Goal: Task Accomplishment & Management: Complete application form

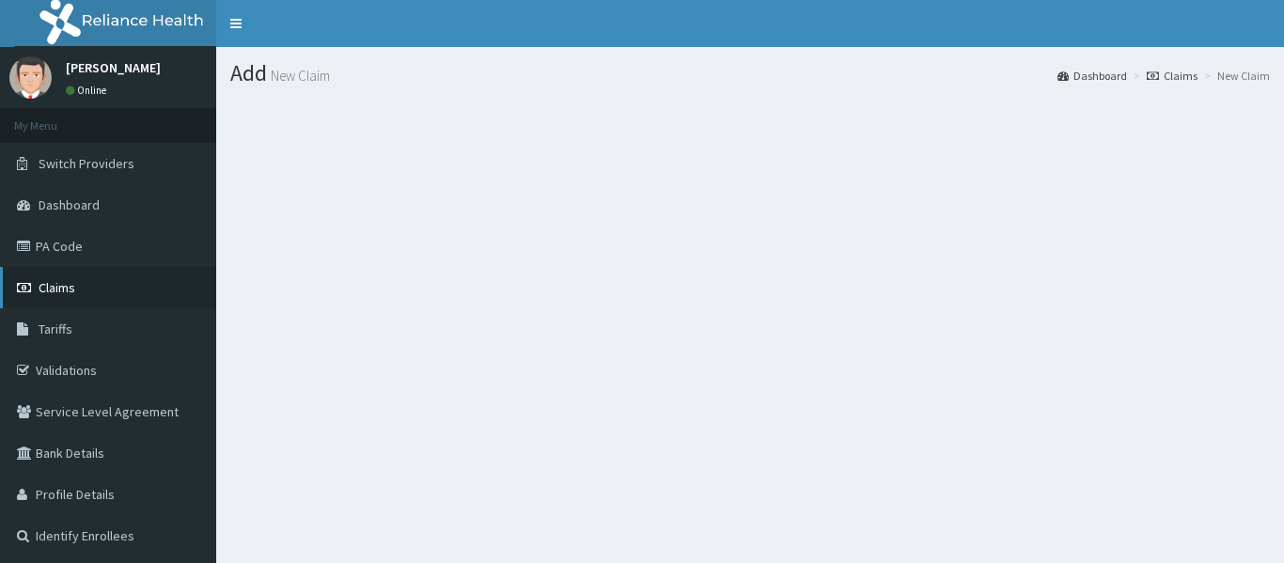
click at [82, 292] on link "Claims" at bounding box center [108, 287] width 216 height 41
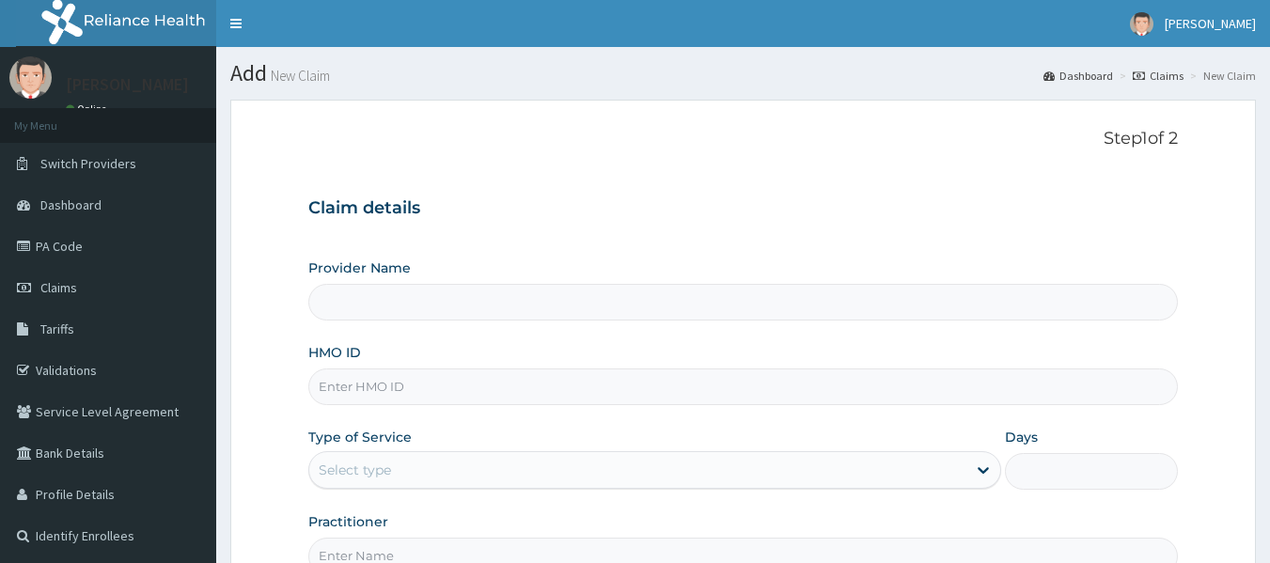
click at [649, 395] on input "HMO ID" at bounding box center [743, 387] width 871 height 37
type input "Reliance Family Clinics (RFC) - [GEOGRAPHIC_DATA]"
paste input "BSR/10005/A"
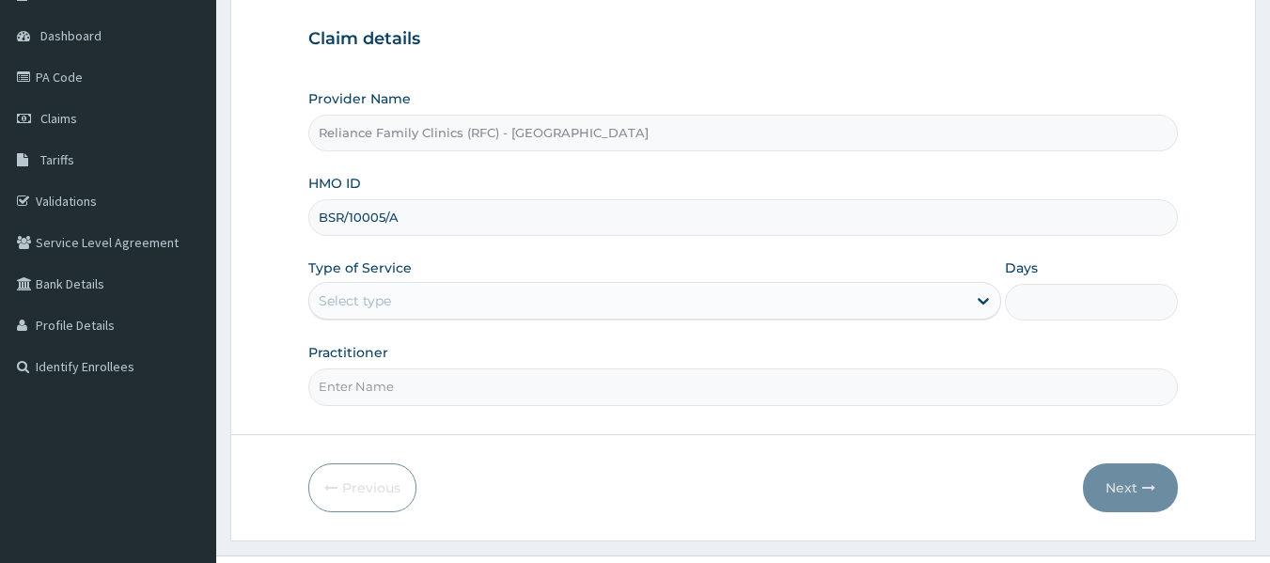
scroll to position [210, 0]
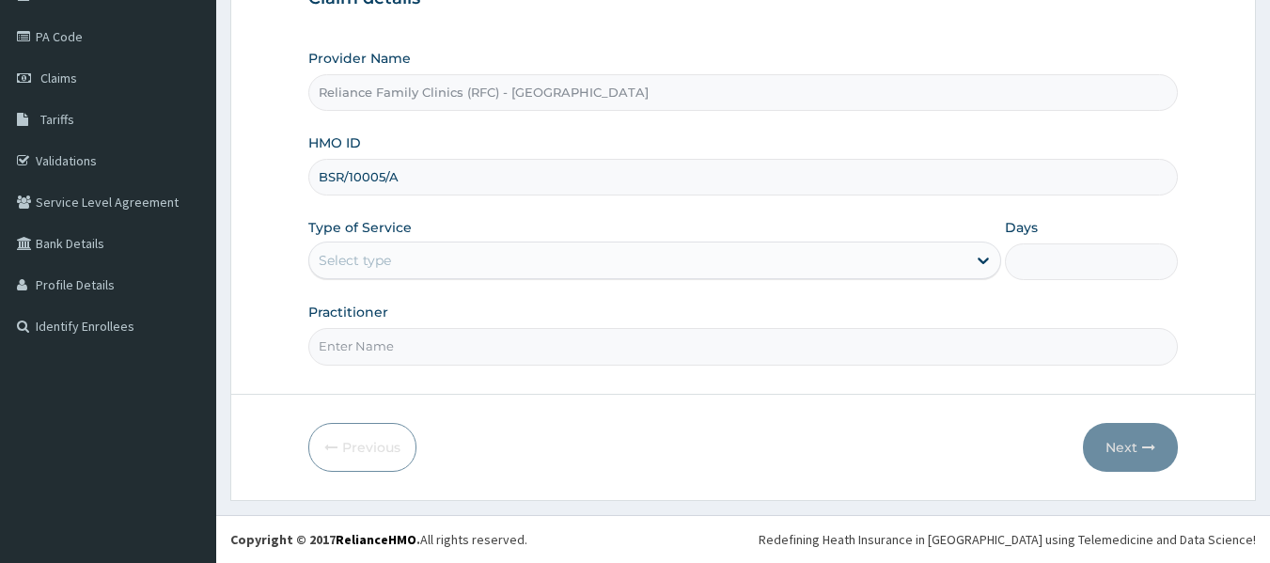
type input "BSR/10005/A"
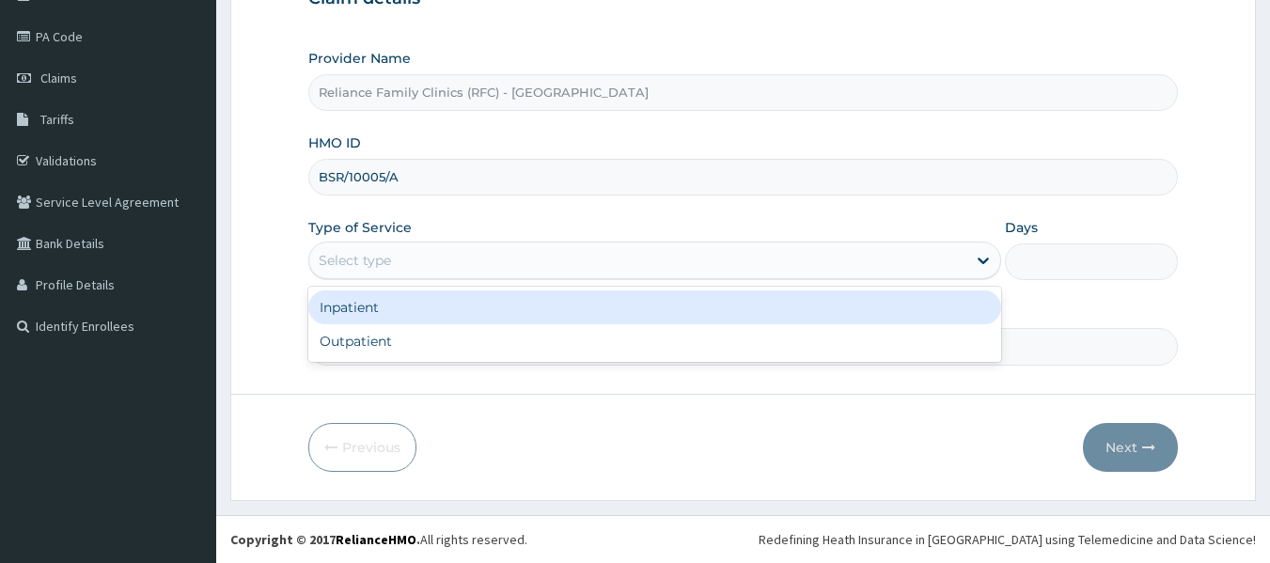
click at [509, 350] on div "Outpatient" at bounding box center [654, 341] width 693 height 34
type input "1"
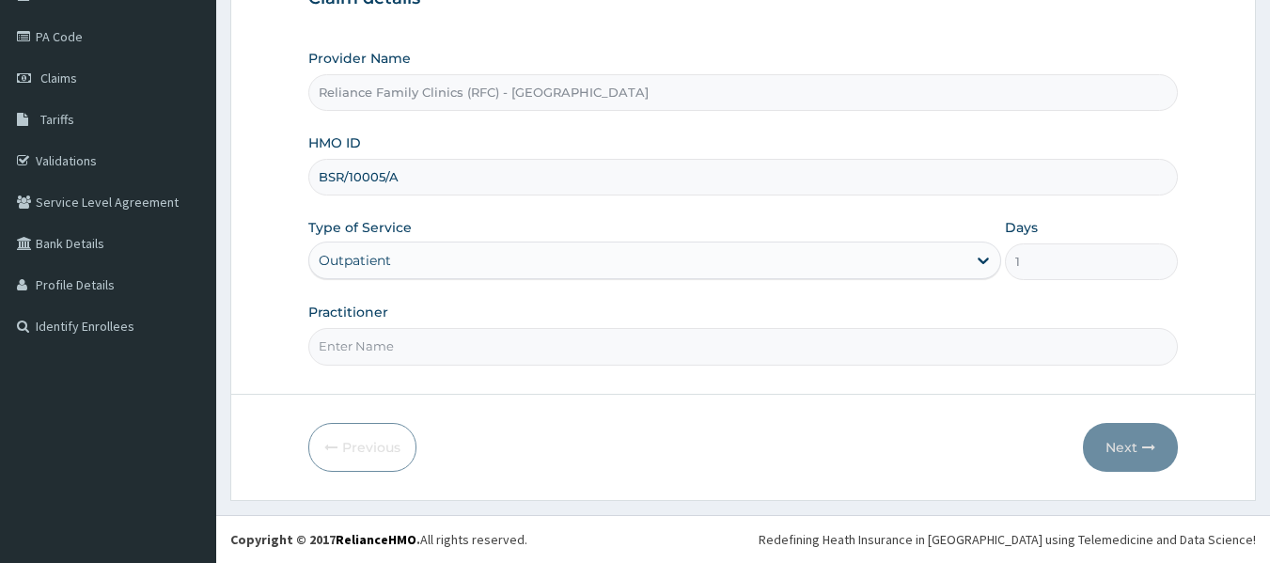
click at [536, 353] on input "Practitioner" at bounding box center [743, 346] width 871 height 37
type input "locum"
click at [1132, 439] on button "Next" at bounding box center [1130, 447] width 95 height 49
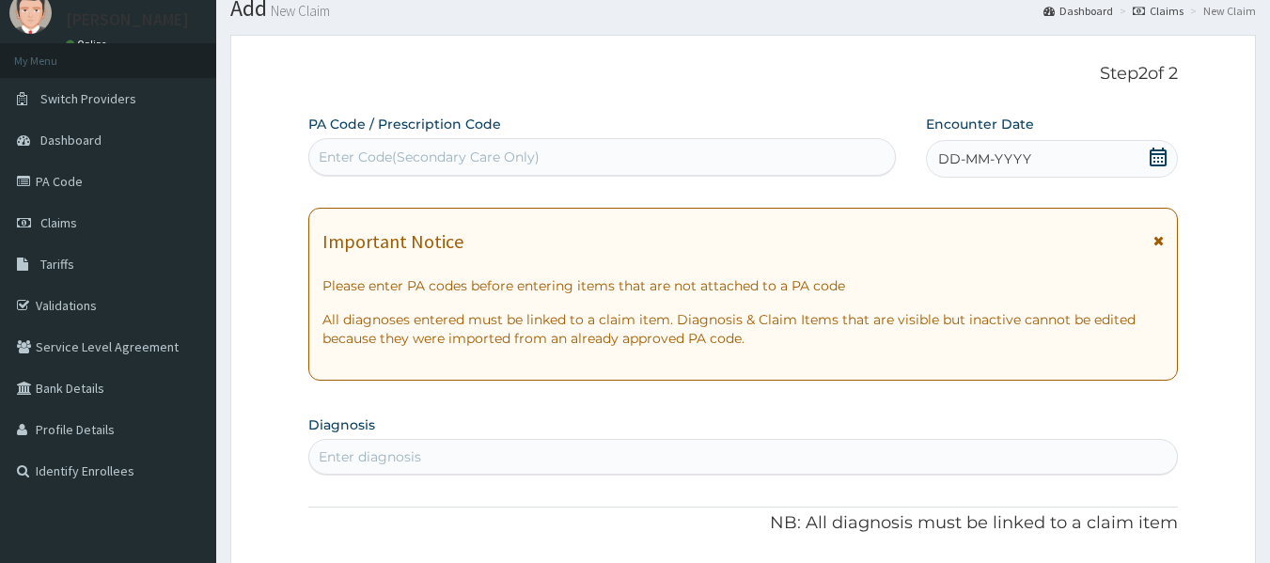
scroll to position [62, 0]
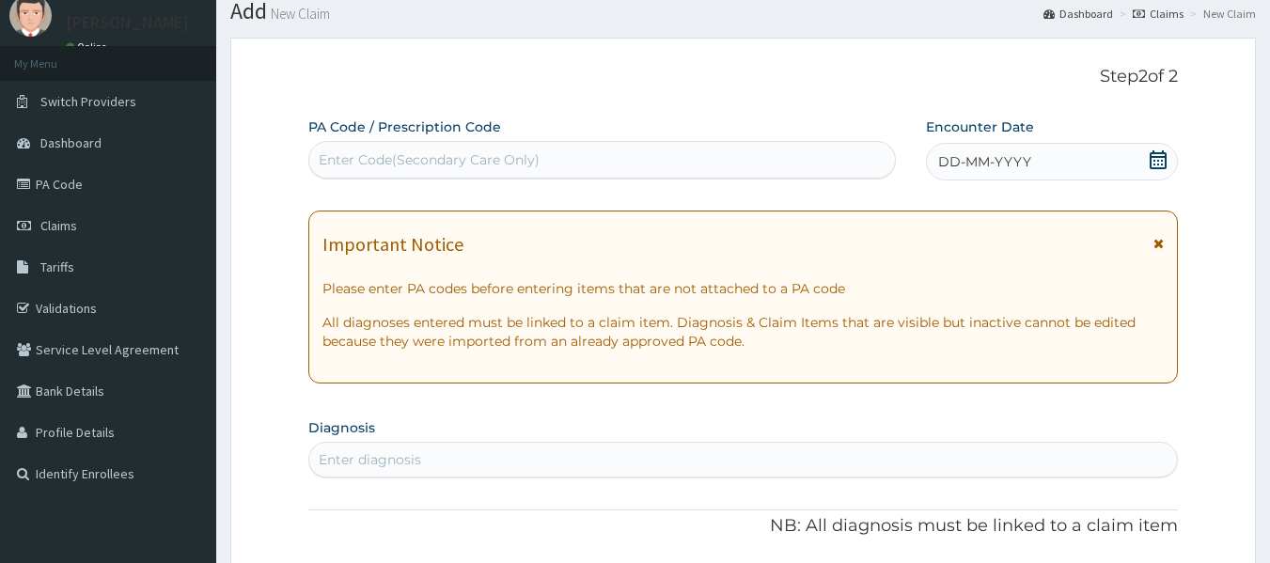
click at [996, 149] on div "DD-MM-YYYY" at bounding box center [1052, 162] width 252 height 38
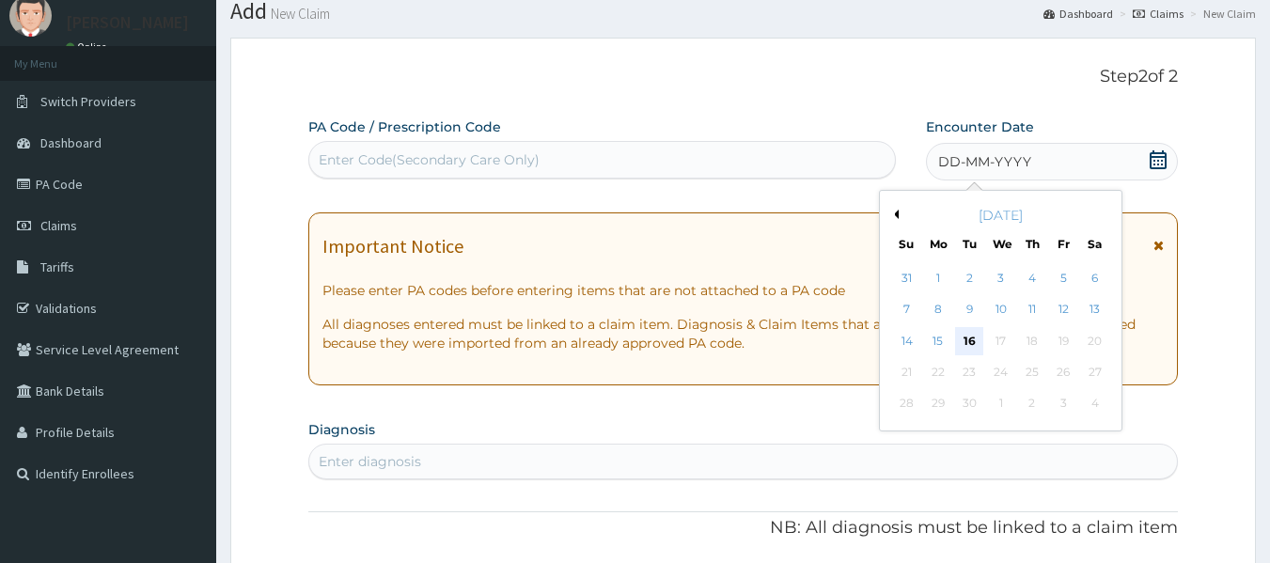
click at [973, 347] on div "16" at bounding box center [970, 341] width 28 height 28
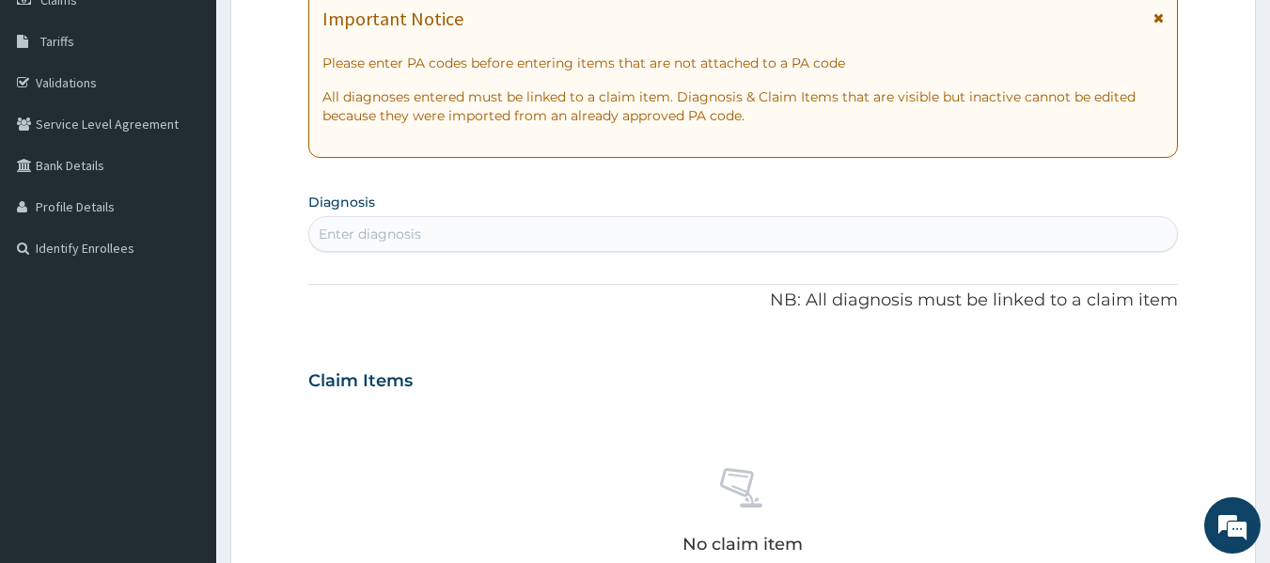
scroll to position [0, 0]
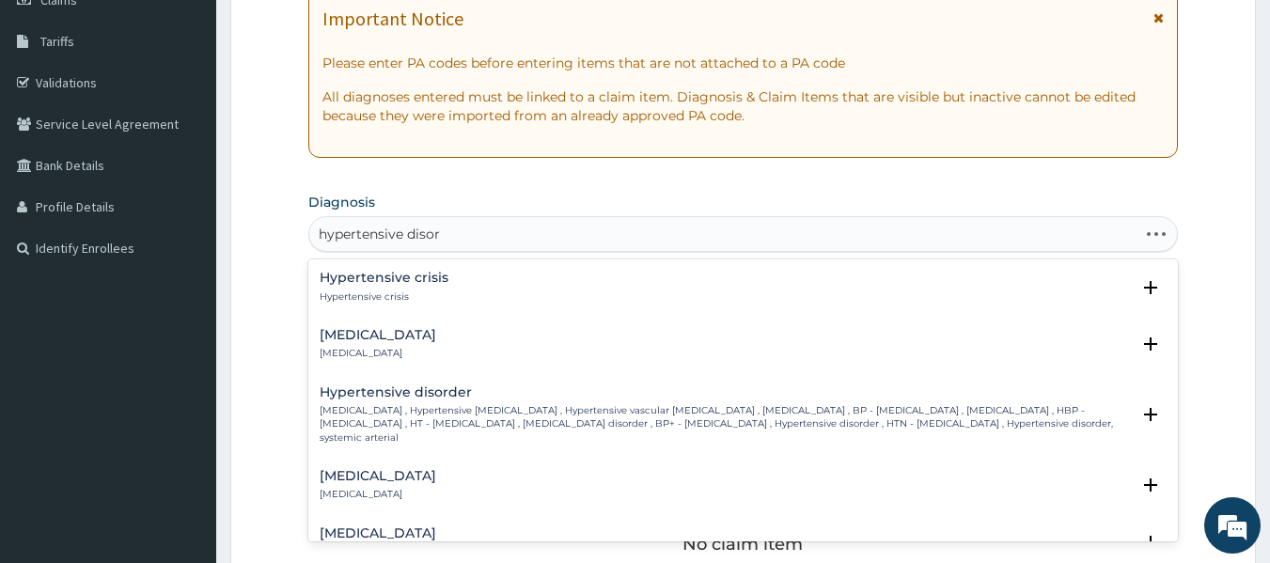
type input "hypertensive disord"
click at [484, 401] on div "Hypertensive disorder [MEDICAL_DATA] , Hypertensive [MEDICAL_DATA] , Hypertensi…" at bounding box center [725, 414] width 811 height 59
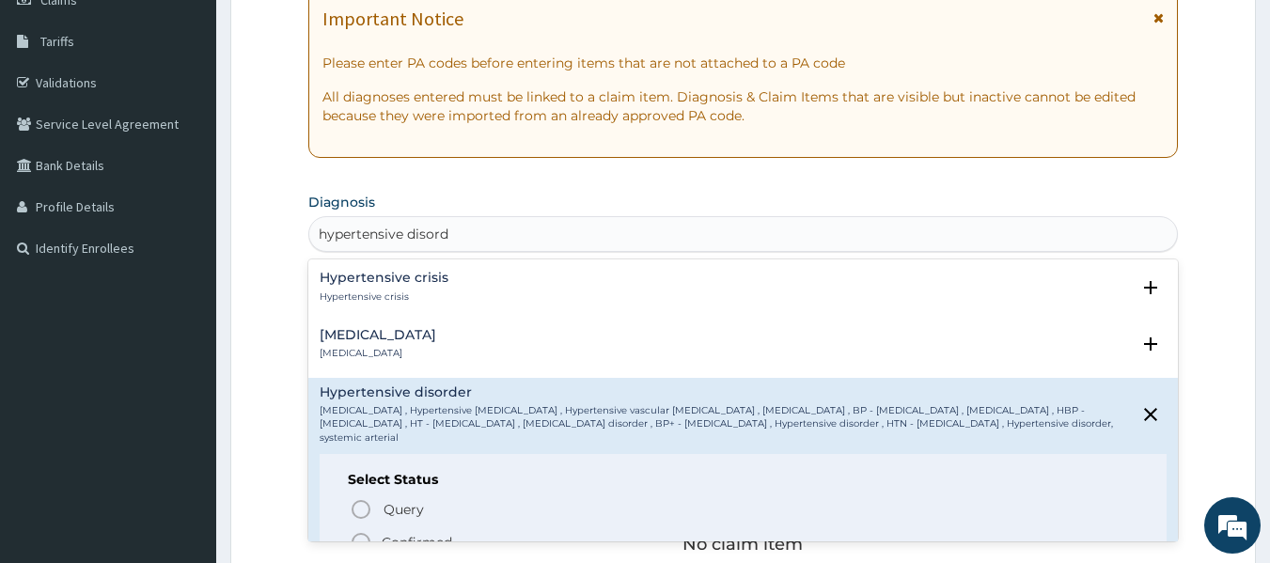
scroll to position [112, 0]
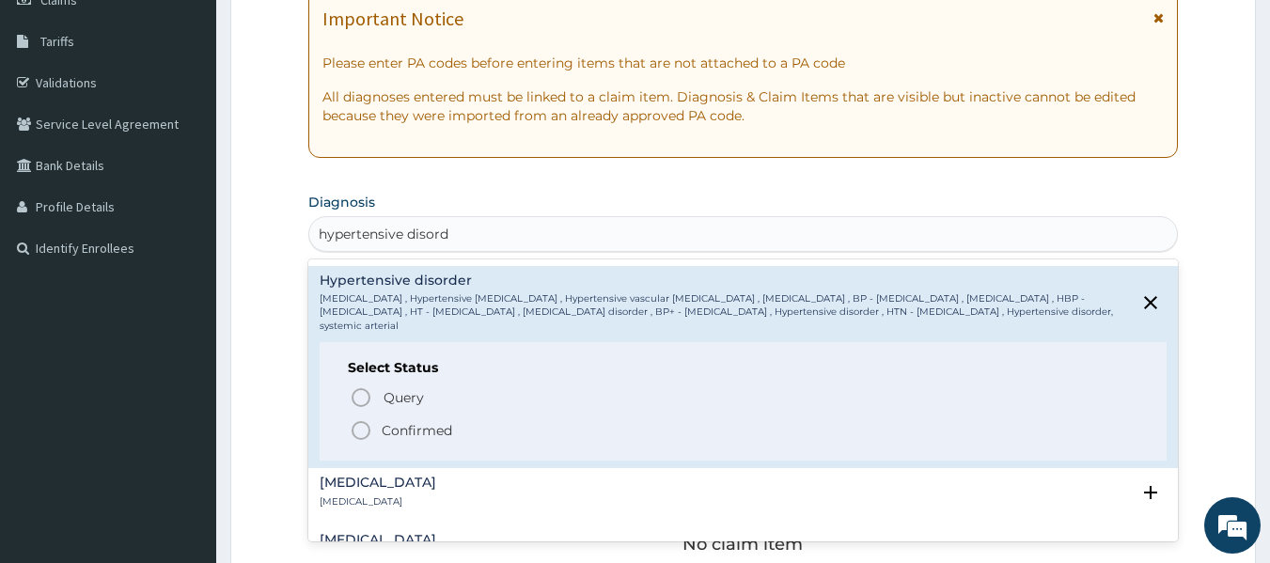
click at [449, 427] on p "Confirmed" at bounding box center [417, 430] width 71 height 19
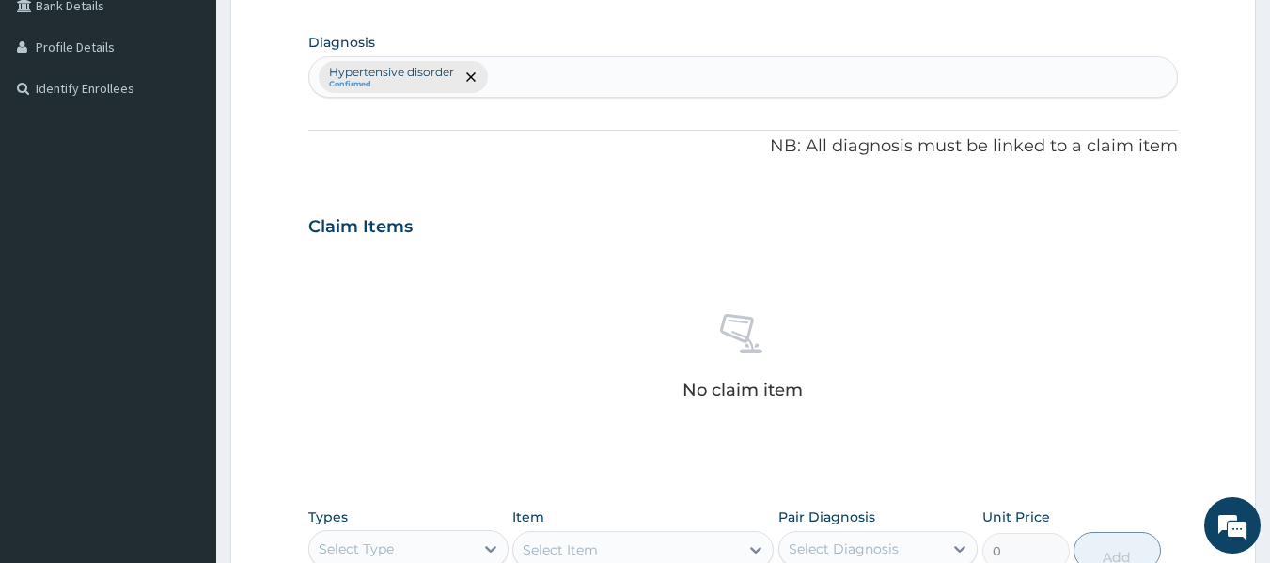
scroll to position [793, 0]
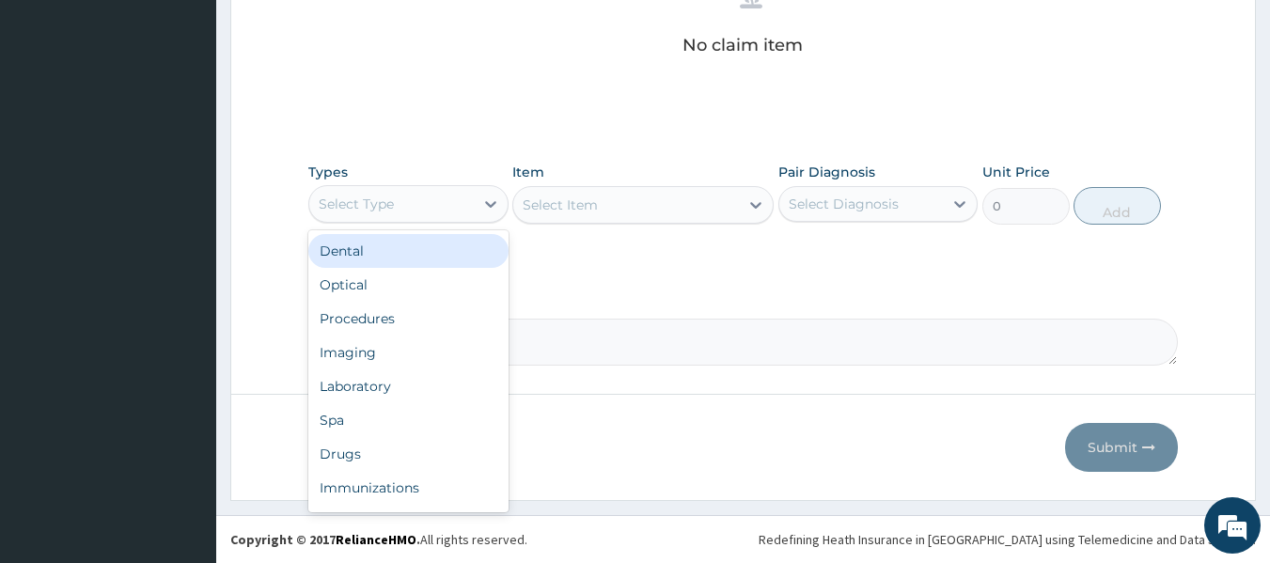
click at [450, 316] on div "Procedures" at bounding box center [408, 319] width 200 height 34
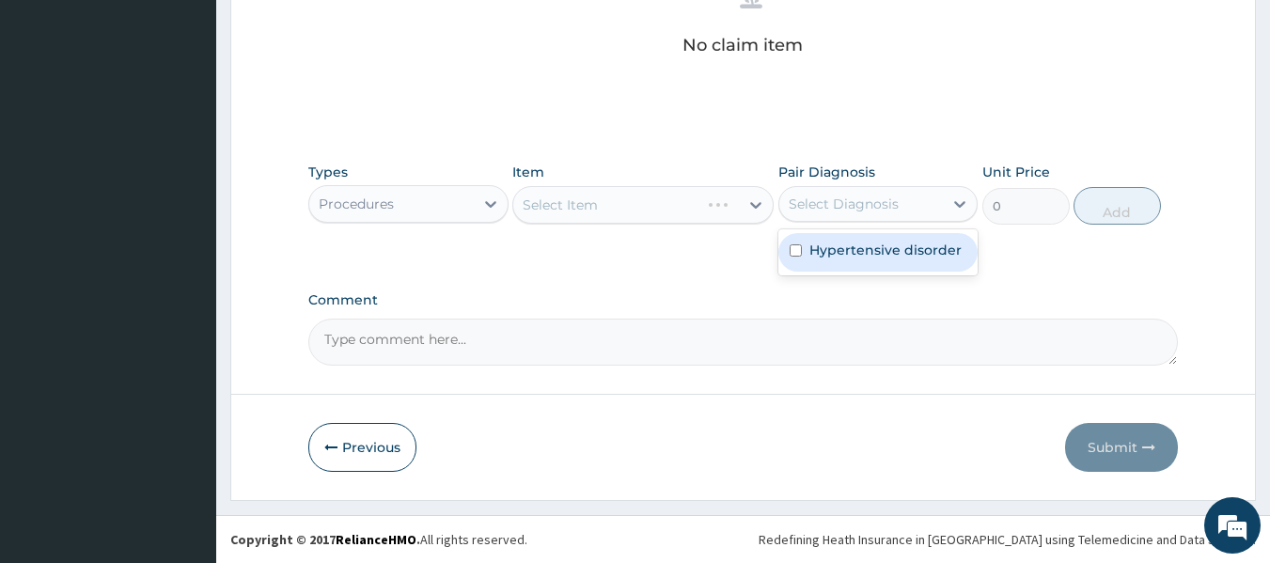
click at [881, 258] on label "Hypertensive disorder" at bounding box center [885, 250] width 152 height 19
checkbox input "true"
click at [650, 208] on div "Select Item" at bounding box center [642, 205] width 261 height 38
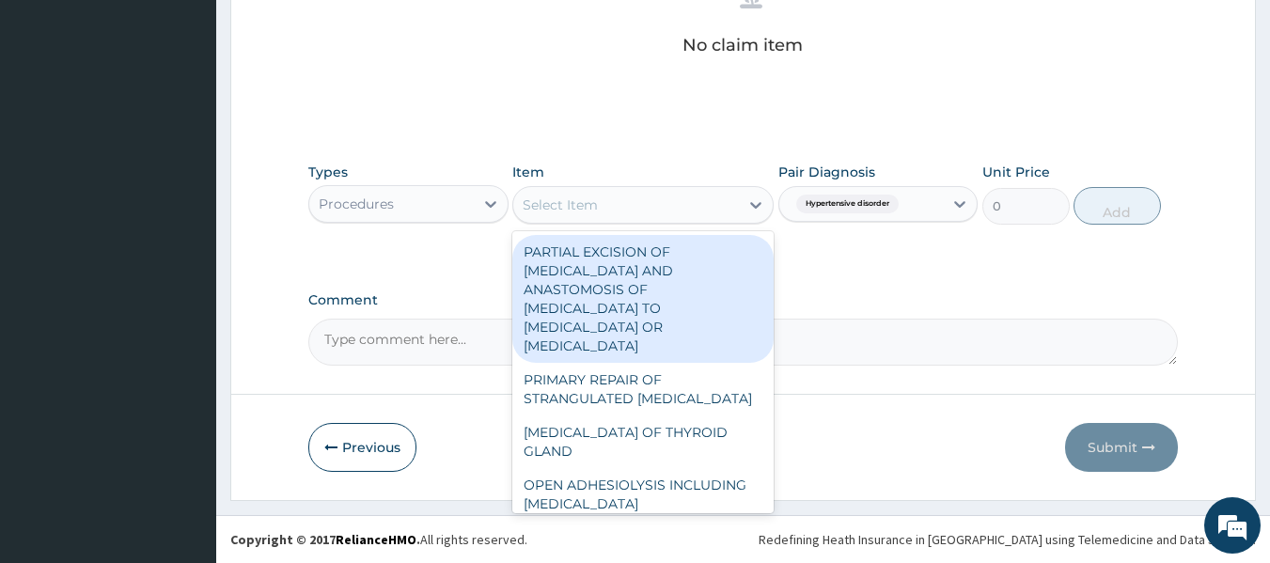
click at [660, 217] on div "Select Item" at bounding box center [626, 205] width 226 height 30
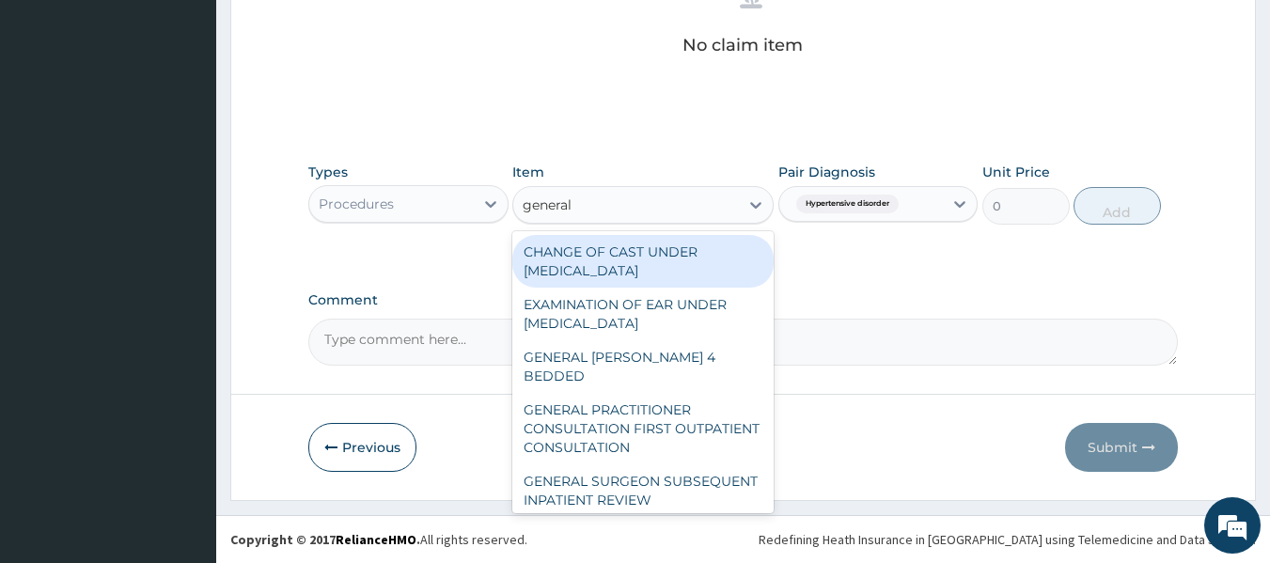
type input "general p"
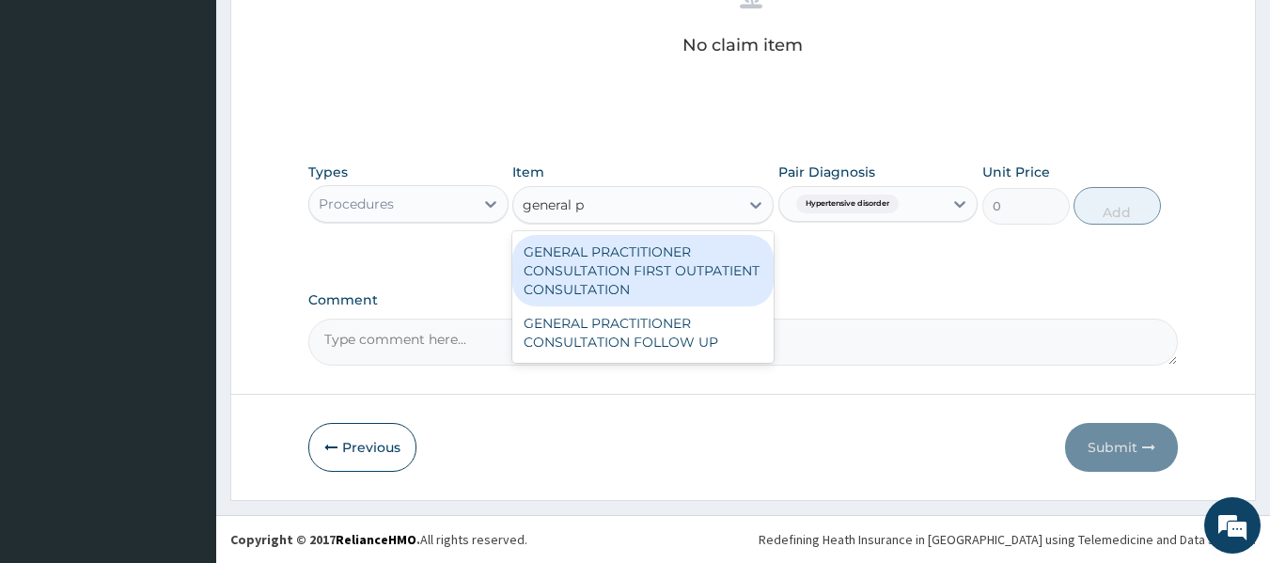
click at [699, 281] on div "GENERAL PRACTITIONER CONSULTATION FIRST OUTPATIENT CONSULTATION" at bounding box center [642, 270] width 261 height 71
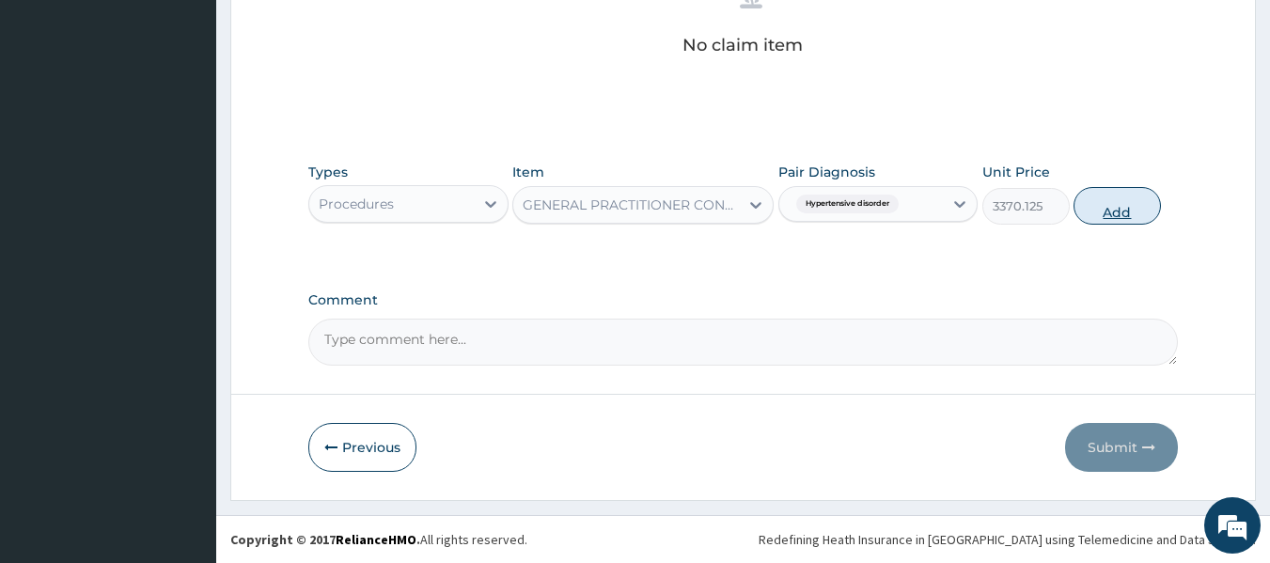
click at [1148, 223] on button "Add" at bounding box center [1117, 206] width 87 height 38
type input "0"
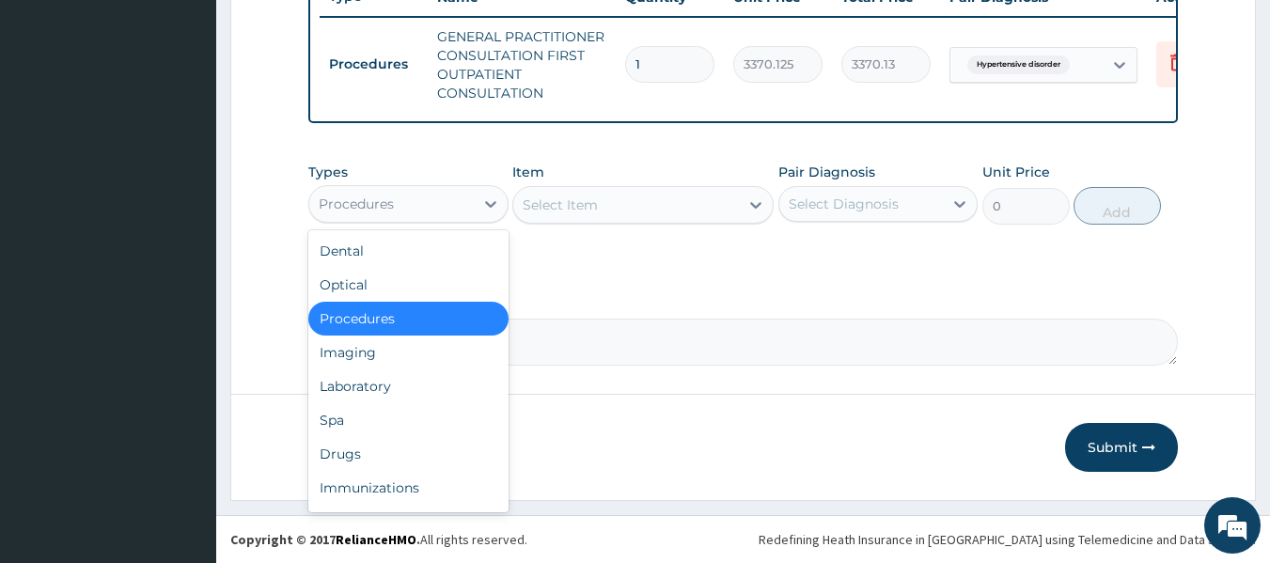
click at [416, 460] on div "Drugs" at bounding box center [408, 454] width 200 height 34
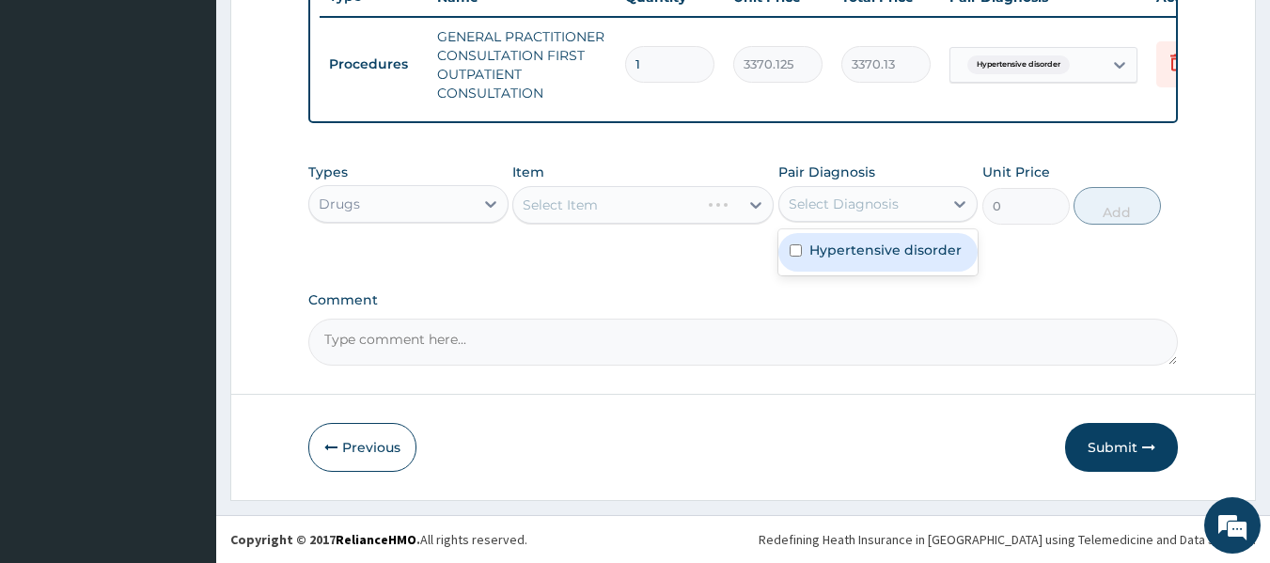
click at [875, 263] on div "Hypertensive disorder" at bounding box center [878, 252] width 200 height 39
checkbox input "true"
click at [688, 224] on div "Item Select Item" at bounding box center [642, 194] width 261 height 62
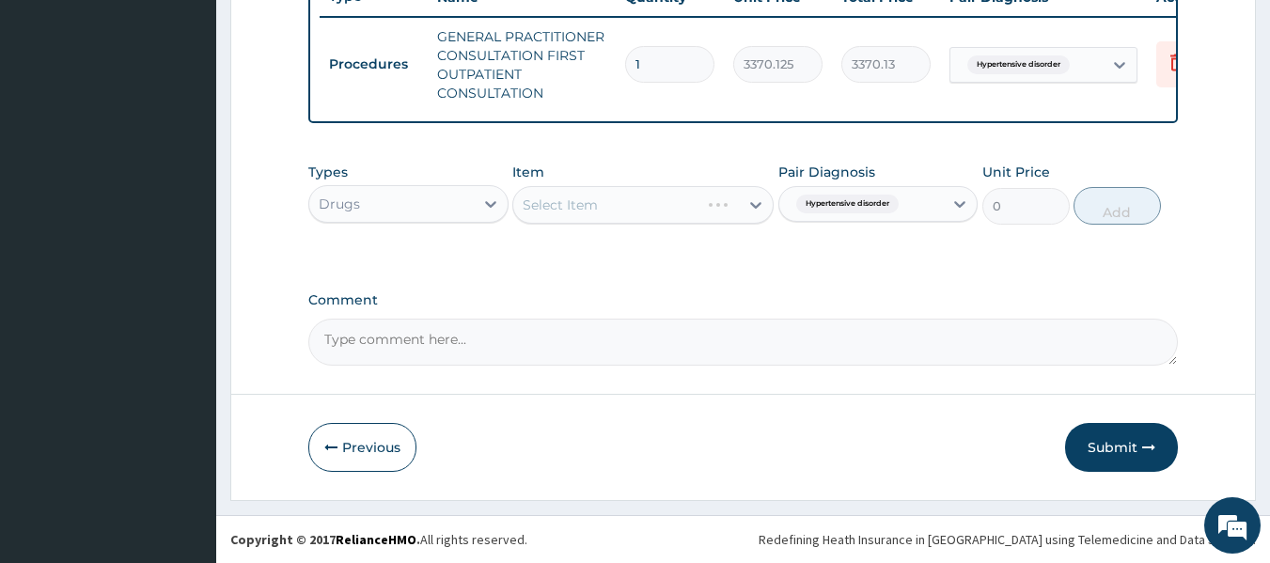
click at [683, 183] on div "Item Select Item" at bounding box center [642, 194] width 261 height 62
click at [649, 224] on div "Item Select Item" at bounding box center [642, 194] width 261 height 62
click at [658, 212] on div "Select Item" at bounding box center [642, 205] width 261 height 38
click at [623, 203] on div "Select Item" at bounding box center [642, 205] width 261 height 38
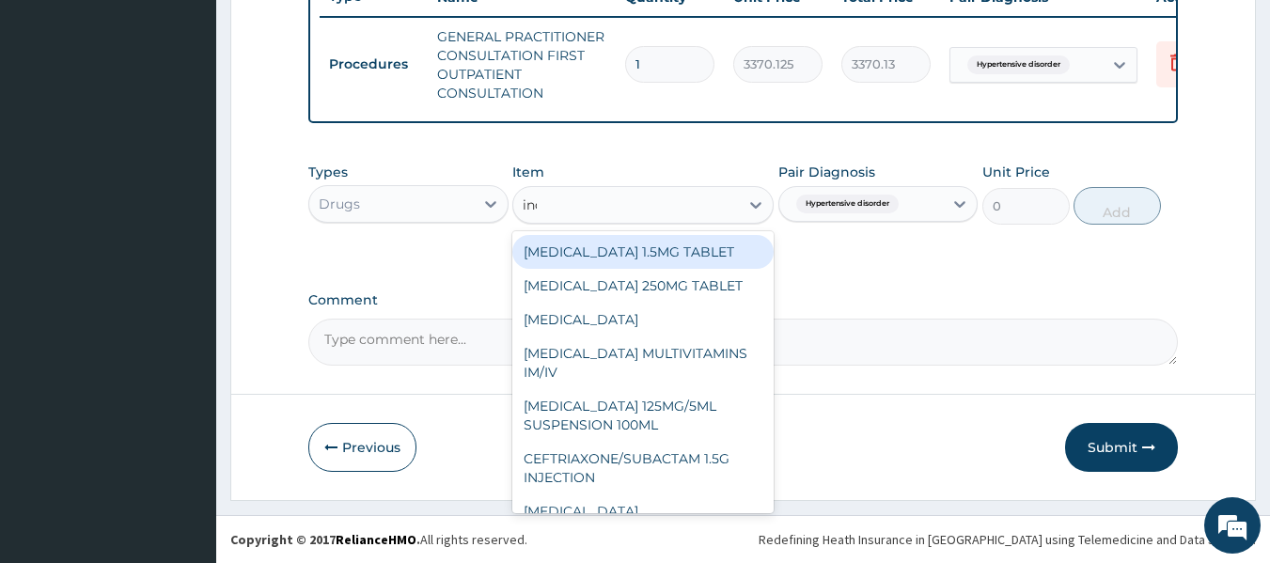
type input "inda"
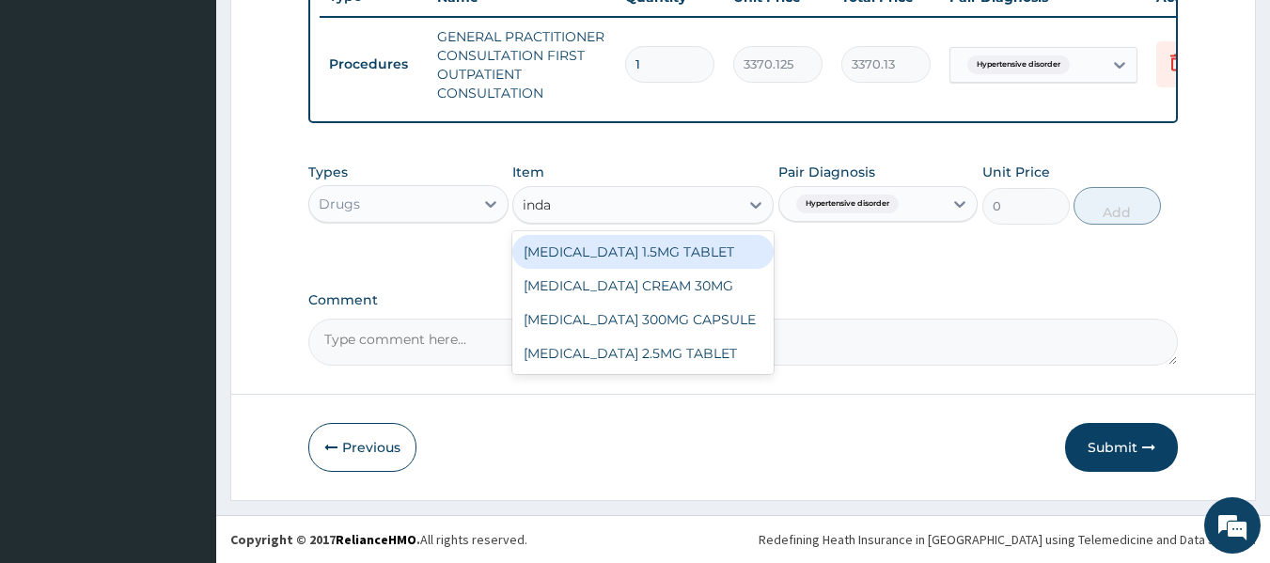
click at [728, 239] on div "[MEDICAL_DATA] 1.5MG TABLET" at bounding box center [642, 252] width 261 height 34
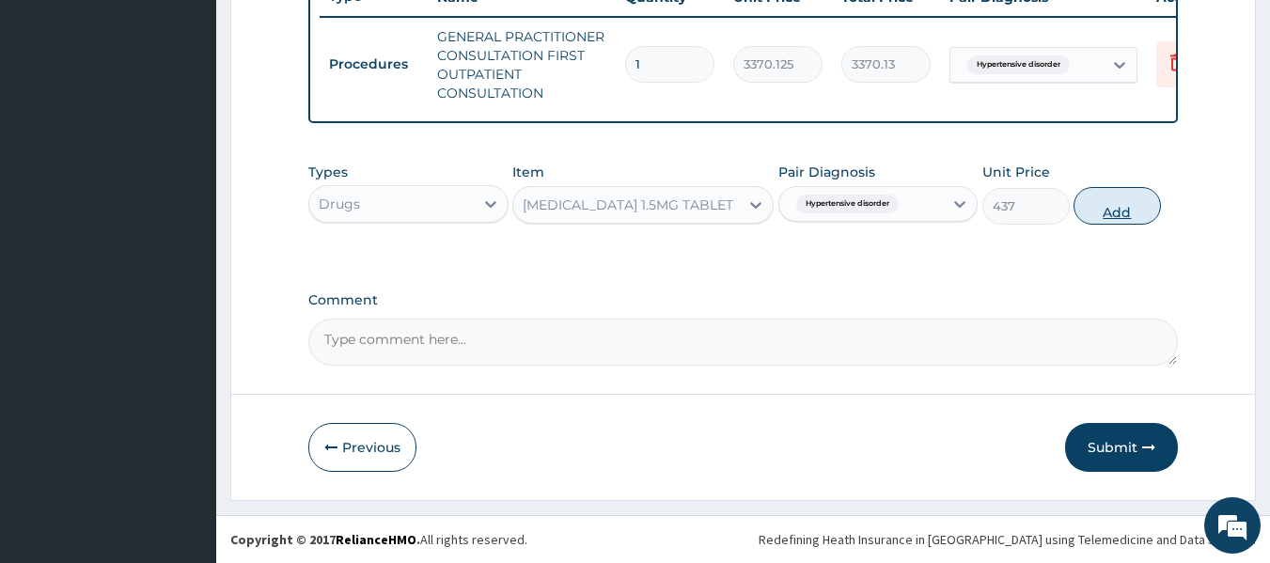
click at [1127, 212] on button "Add" at bounding box center [1117, 206] width 87 height 38
type input "0"
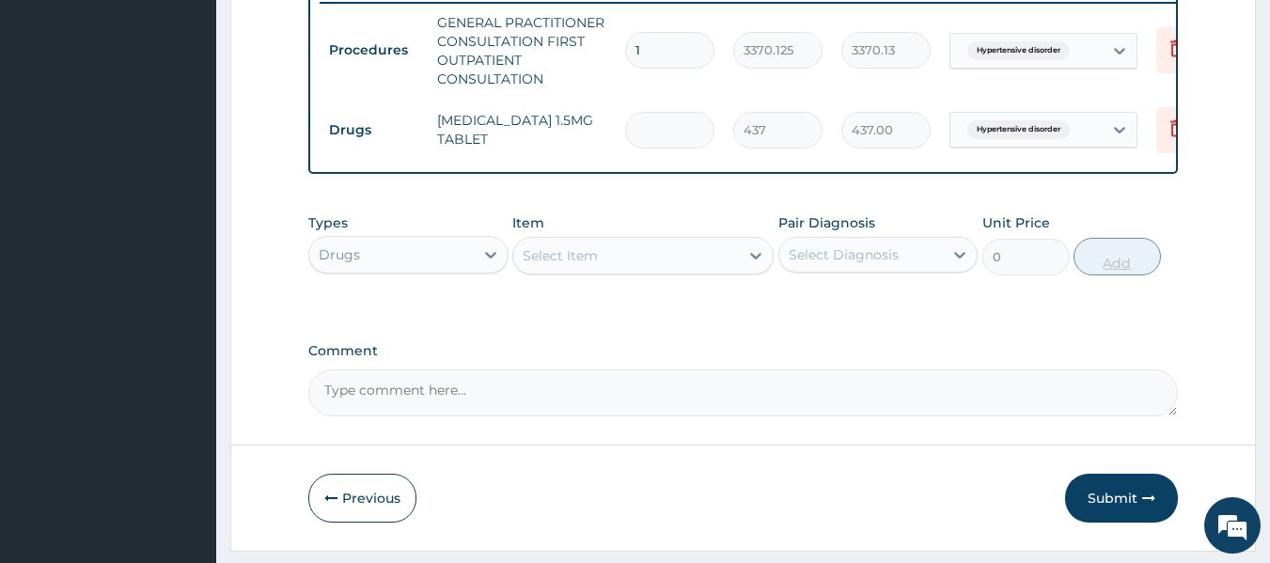
type input "0.00"
type input "1"
type input "437.00"
type input "14"
type input "6118.00"
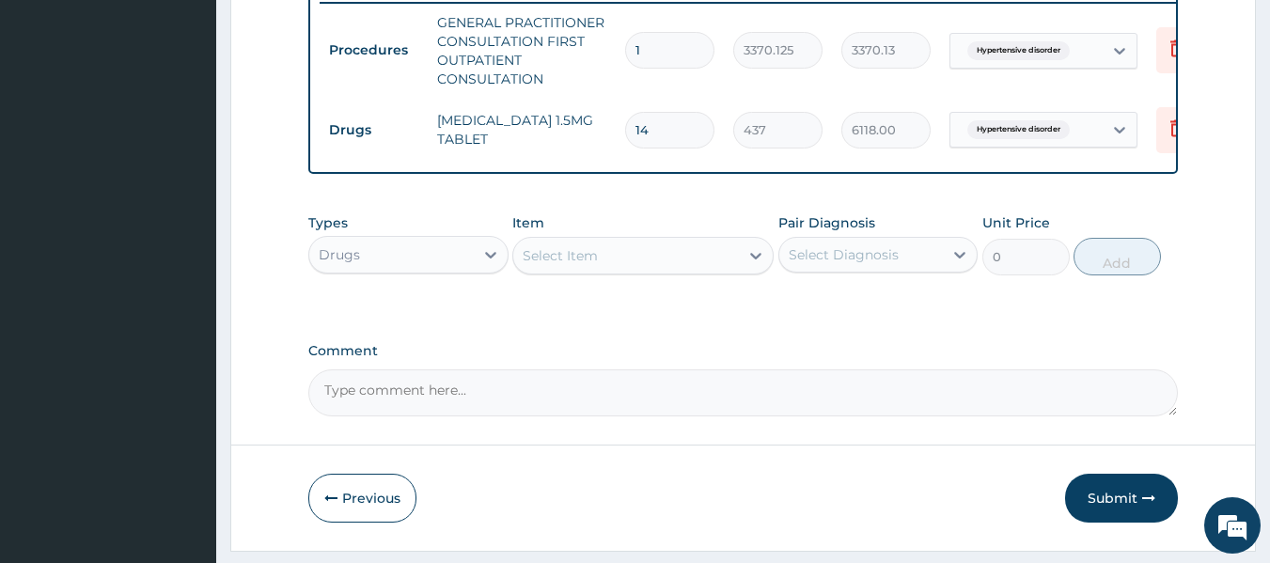
type input "14"
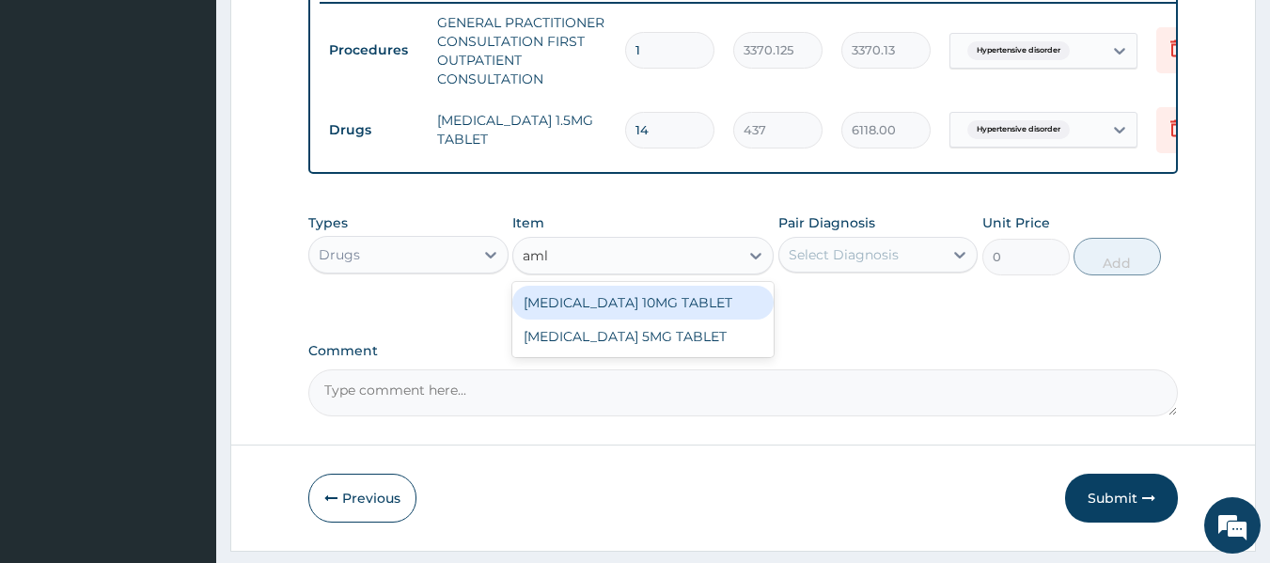
type input "amlo"
click at [723, 318] on div "[MEDICAL_DATA] 10MG TABLET" at bounding box center [642, 303] width 261 height 34
type input "100"
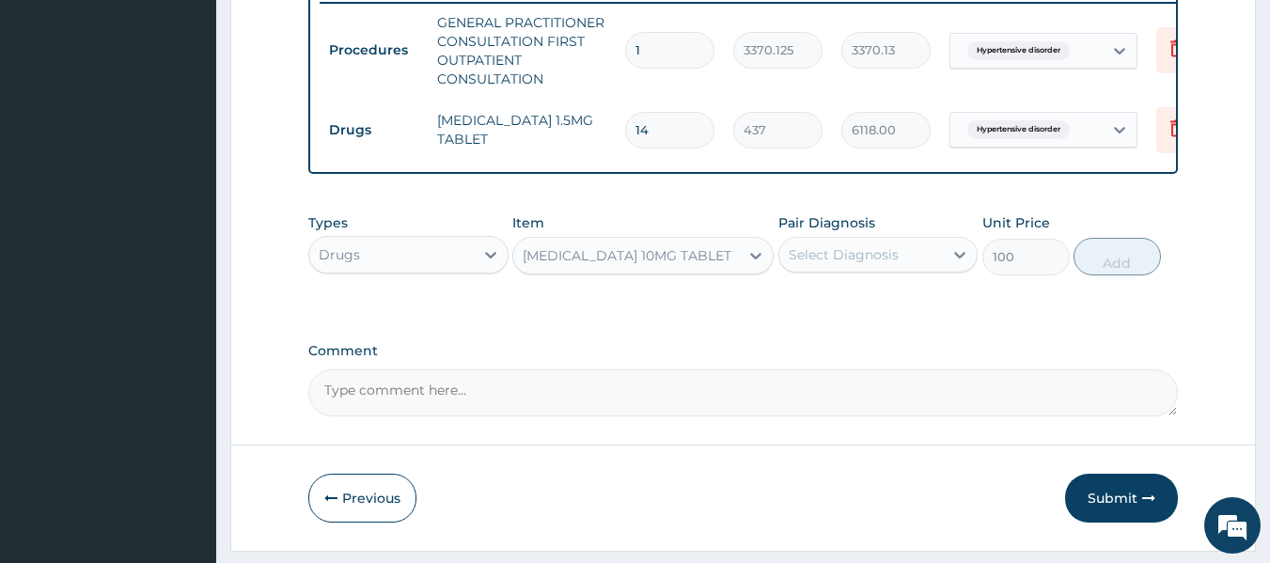
click at [871, 307] on div "Types Drugs Item option [MEDICAL_DATA] 10MG TABLET, selected. Select is focused…" at bounding box center [743, 258] width 871 height 109
click at [910, 322] on div "Hypertensive disorder" at bounding box center [878, 303] width 200 height 39
checkbox input "true"
click at [1087, 266] on button "Add" at bounding box center [1117, 257] width 87 height 38
type input "0"
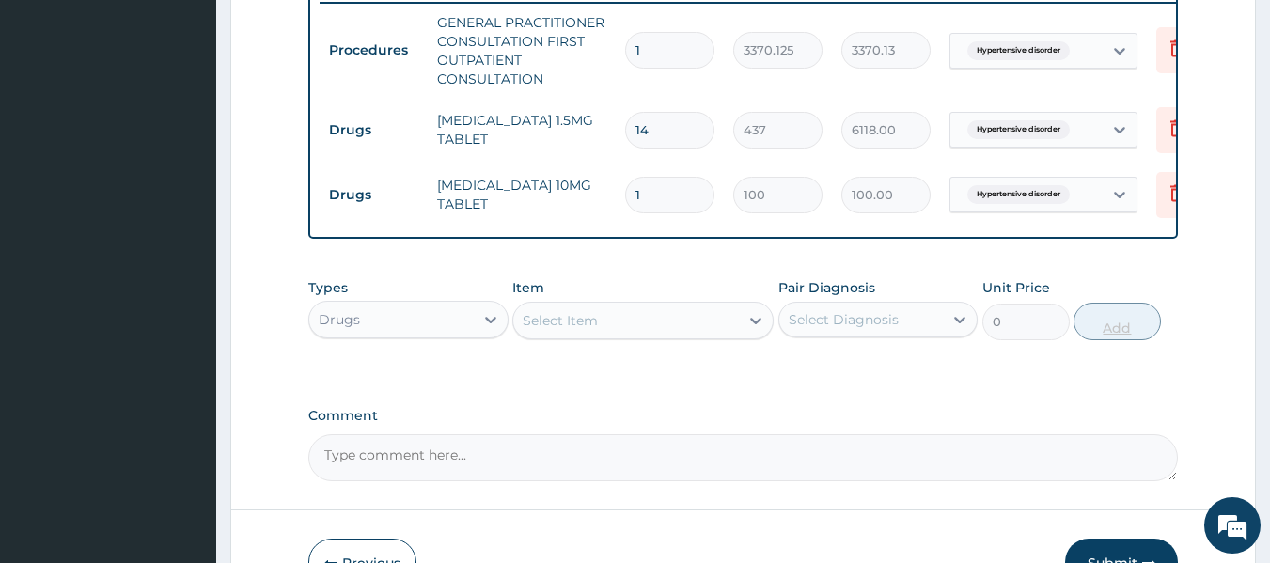
type input "0.00"
type input "3"
type input "300.00"
type input "30"
type input "3000.00"
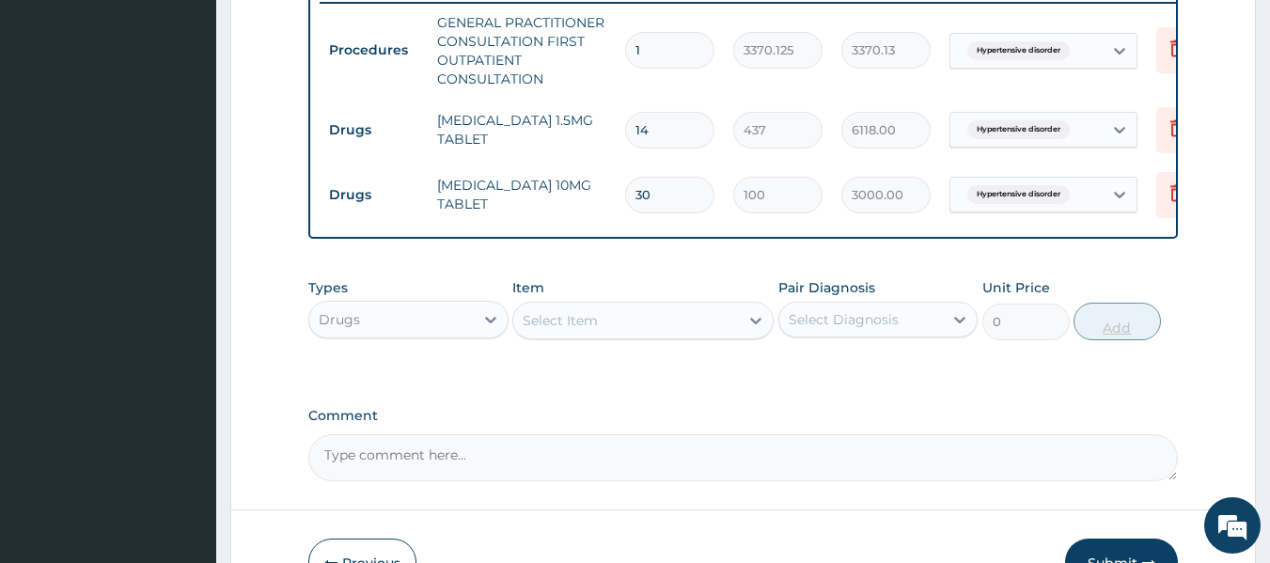
type input "30"
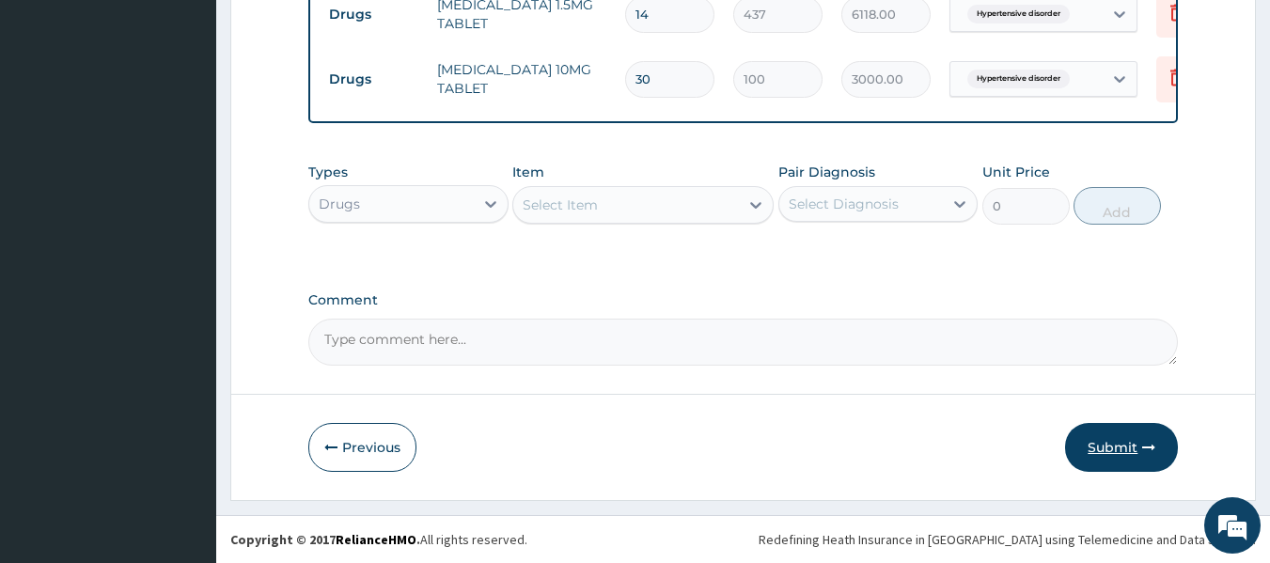
click at [1130, 435] on button "Submit" at bounding box center [1121, 447] width 113 height 49
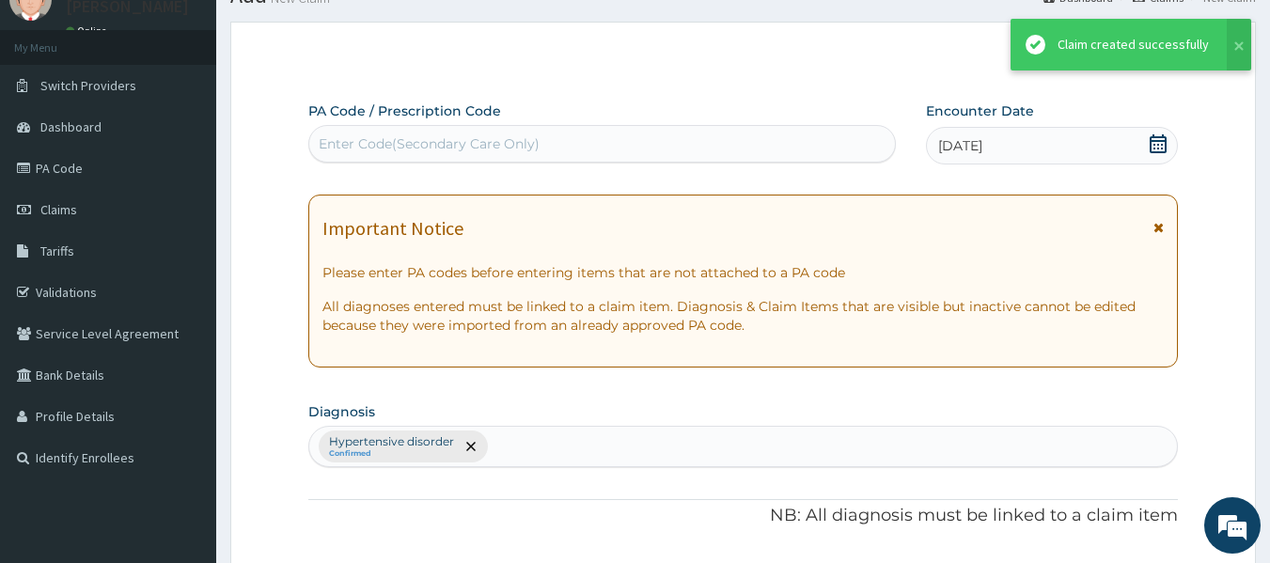
scroll to position [876, 0]
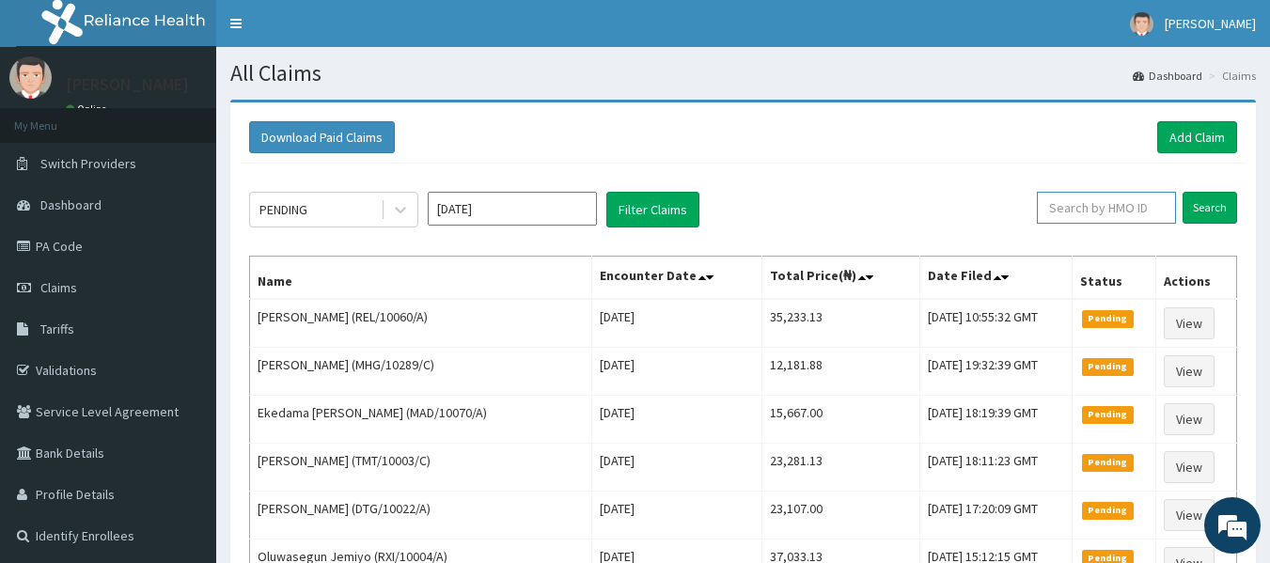
click at [1158, 207] on input "text" at bounding box center [1106, 208] width 139 height 32
paste input "BSR/10005/A"
type input "BSR/10005/A"
click at [1183, 192] on input "Search" at bounding box center [1210, 208] width 55 height 32
